Goal: Register for event/course

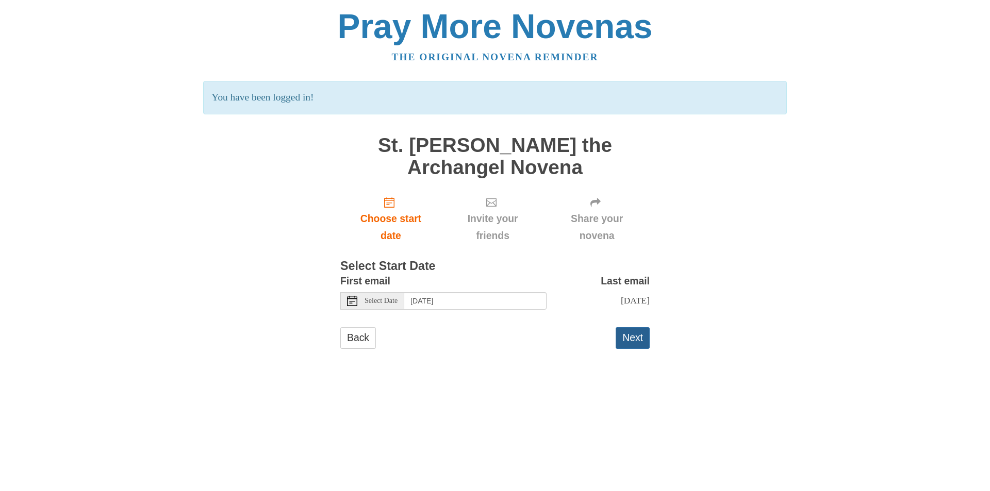
click at [637, 344] on button "Next" at bounding box center [633, 337] width 34 height 21
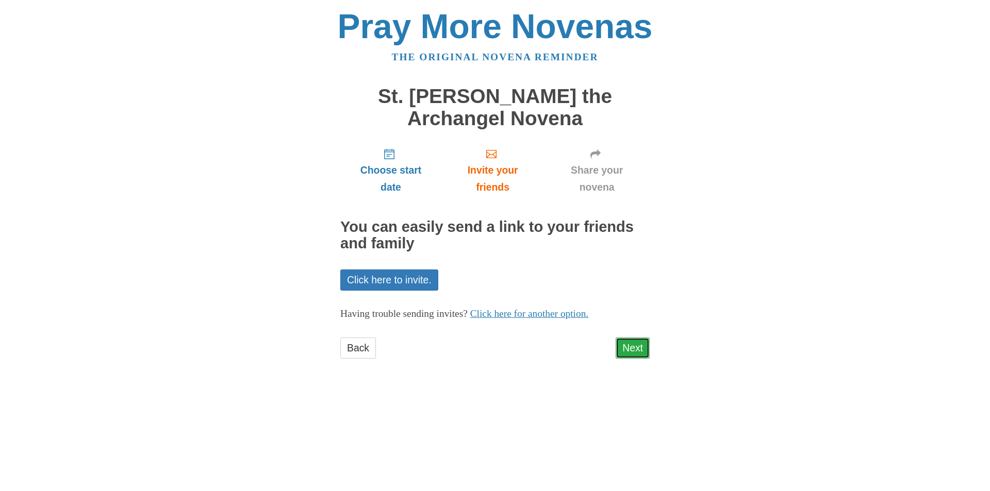
click at [642, 359] on link "Next" at bounding box center [633, 348] width 34 height 21
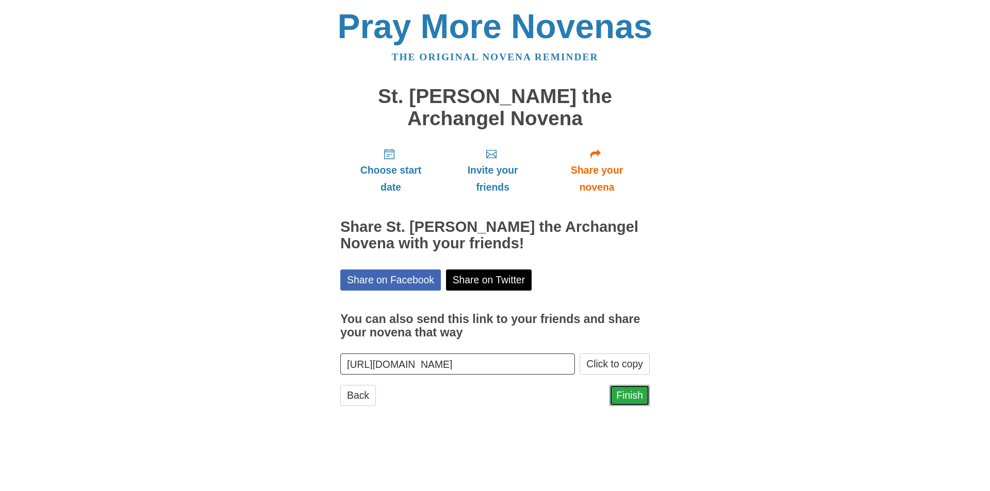
click at [624, 396] on link "Finish" at bounding box center [629, 395] width 40 height 21
